Goal: Find specific page/section: Find specific page/section

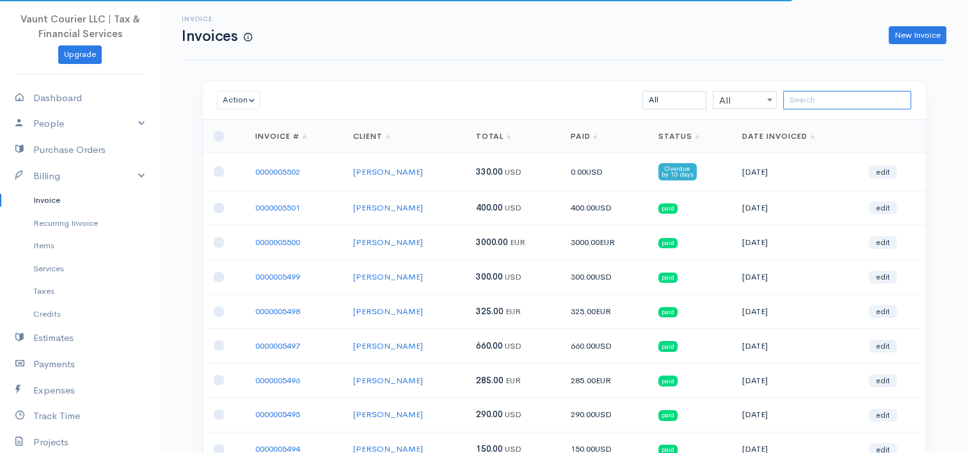
click at [801, 102] on input "search" at bounding box center [847, 100] width 128 height 19
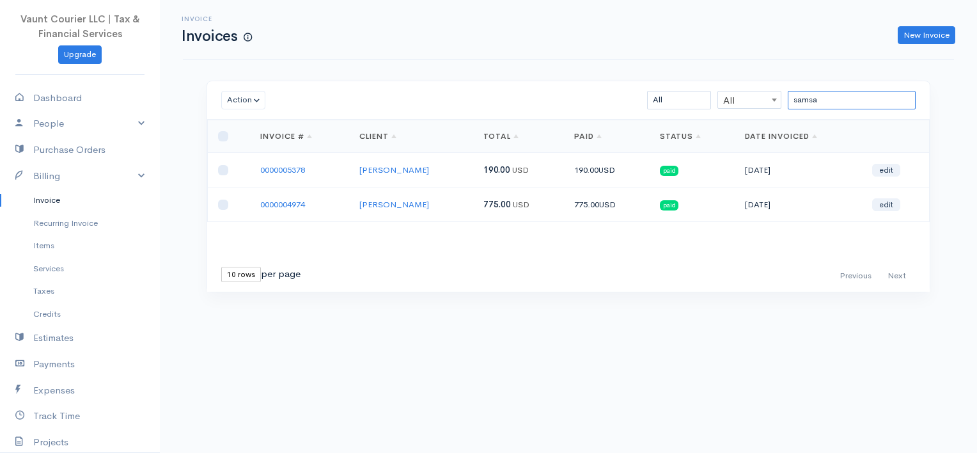
type input "samsa"
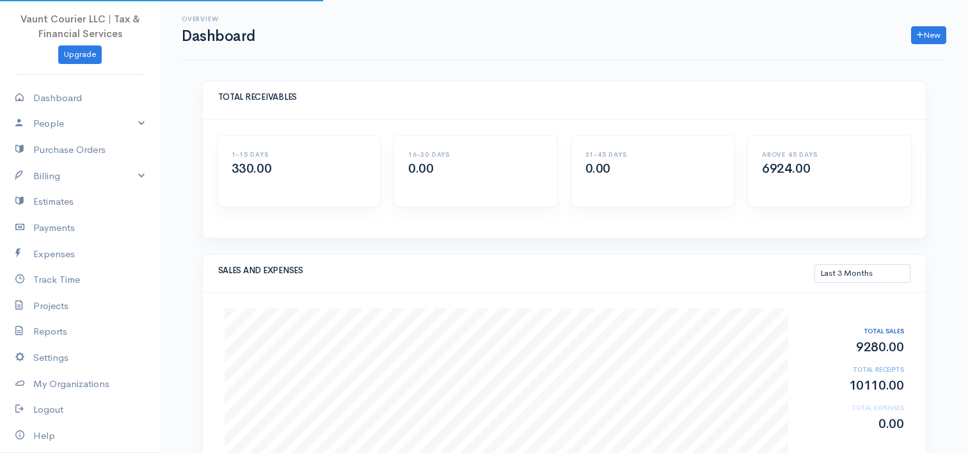
select select "90"
drag, startPoint x: 115, startPoint y: 172, endPoint x: 114, endPoint y: 179, distance: 7.2
click at [116, 173] on link "Billing" at bounding box center [80, 176] width 160 height 26
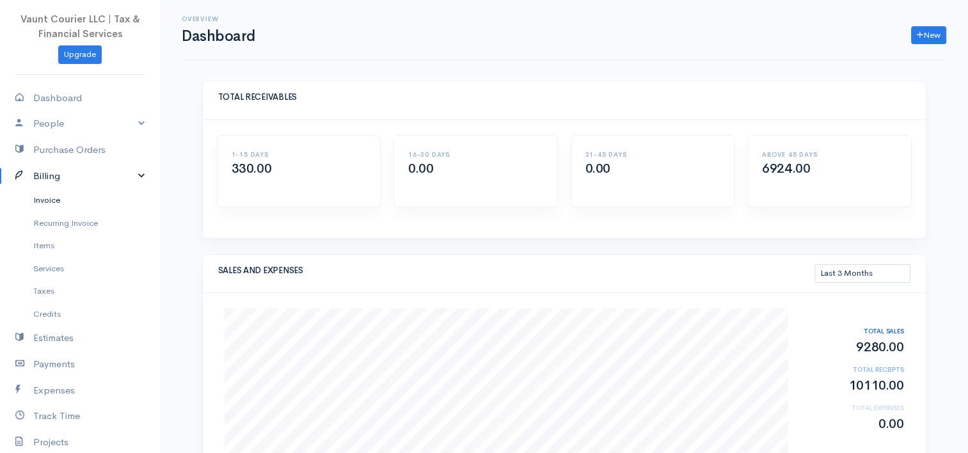
click at [23, 203] on link "Invoice" at bounding box center [80, 200] width 160 height 23
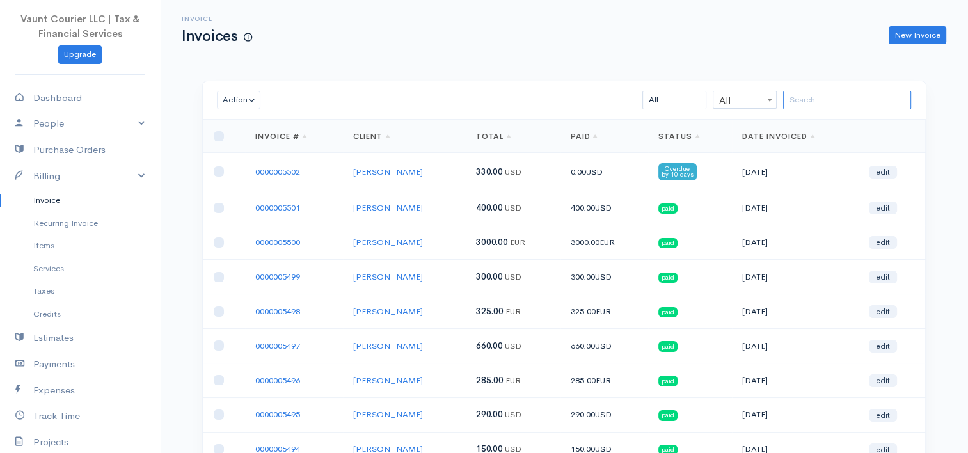
click at [811, 99] on input "search" at bounding box center [847, 100] width 128 height 19
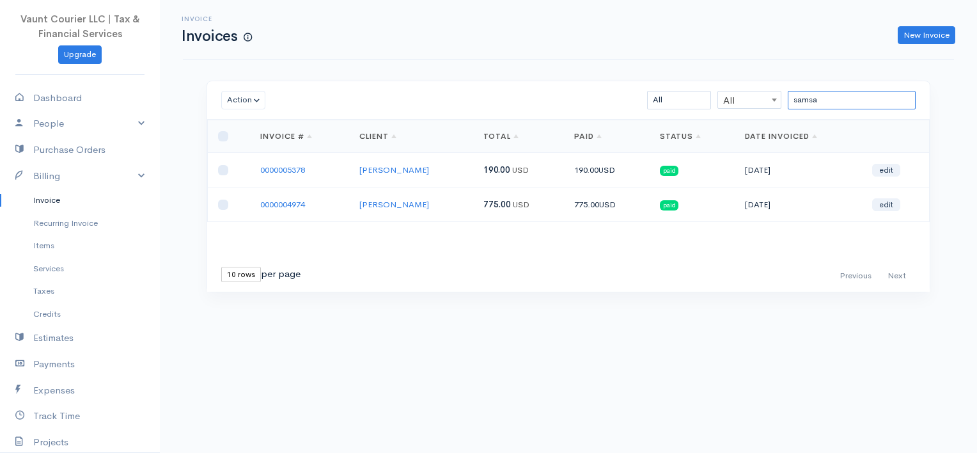
type input "samsa"
